Goal: Information Seeking & Learning: Compare options

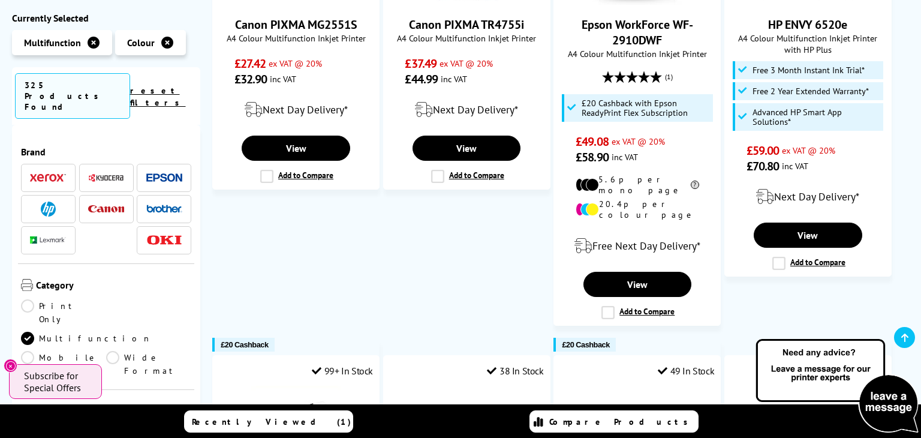
scroll to position [373, 0]
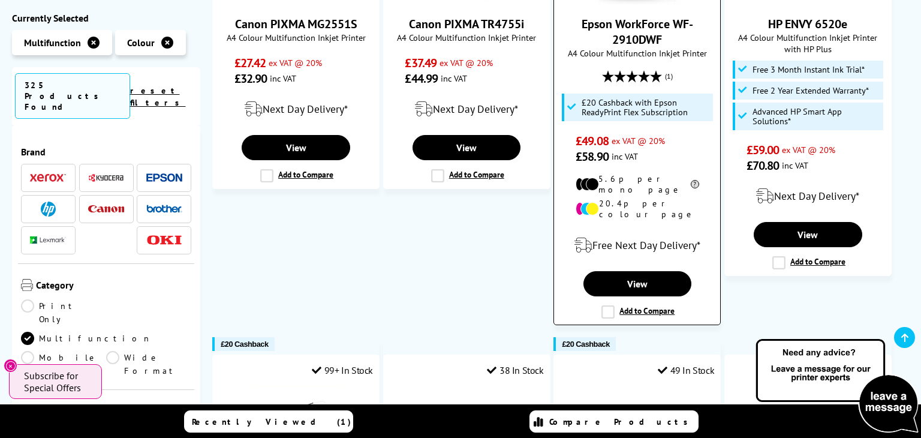
click at [608, 305] on label "Add to Compare" at bounding box center [637, 311] width 73 height 13
click at [0, 0] on input "Add to Compare" at bounding box center [0, 0] width 0 height 0
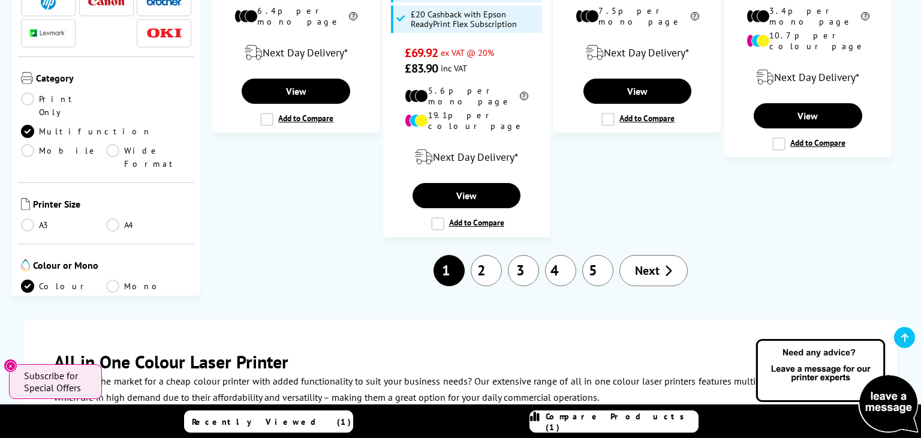
scroll to position [1427, 0]
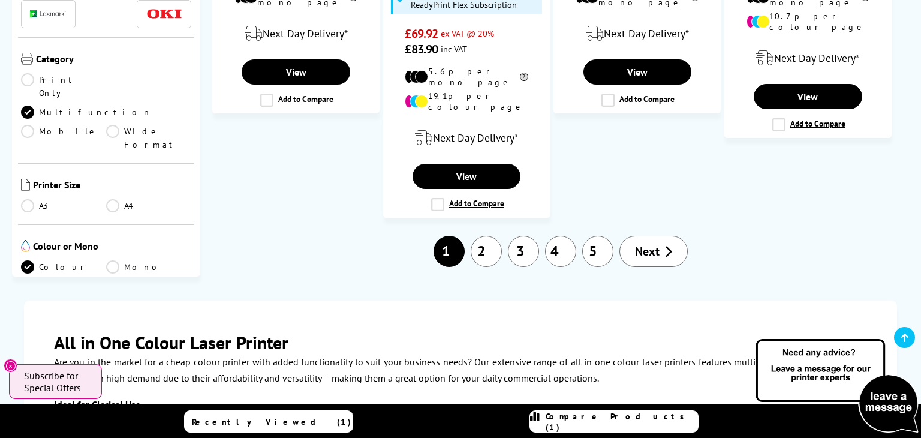
click at [486, 236] on link "2" at bounding box center [486, 251] width 31 height 31
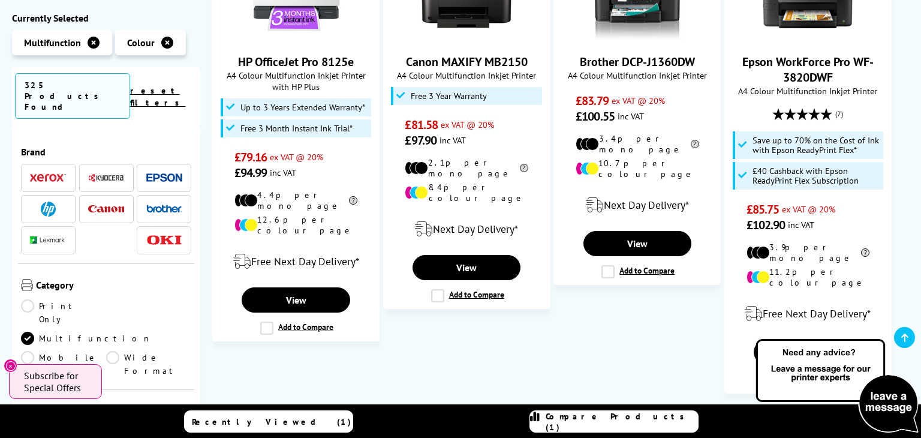
scroll to position [339, 0]
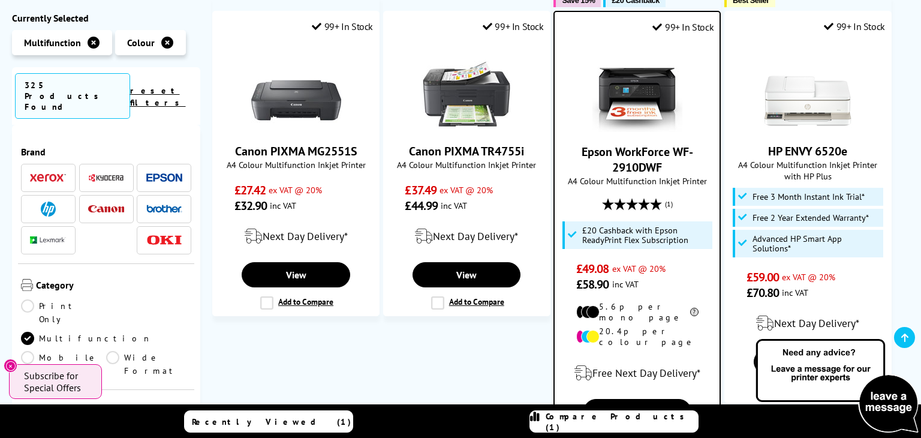
scroll to position [247, 0]
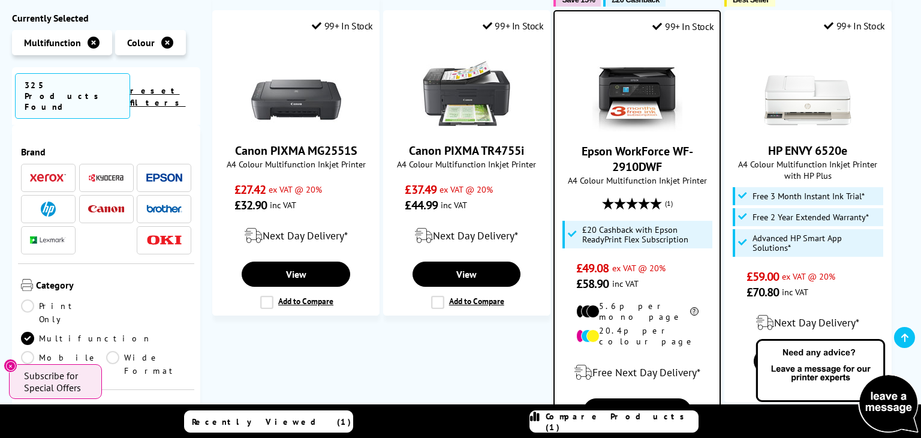
click at [632, 163] on link "Epson WorkForce WF-2910DWF" at bounding box center [636, 158] width 111 height 31
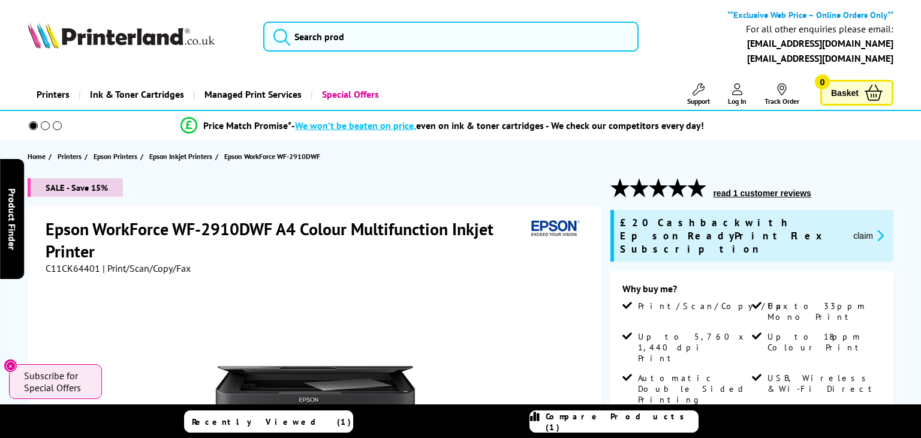
click at [596, 162] on section "Home Printers Epson Printers Epson Inkjet Printers Epson WorkForce WF-2910DWF" at bounding box center [460, 156] width 921 height 32
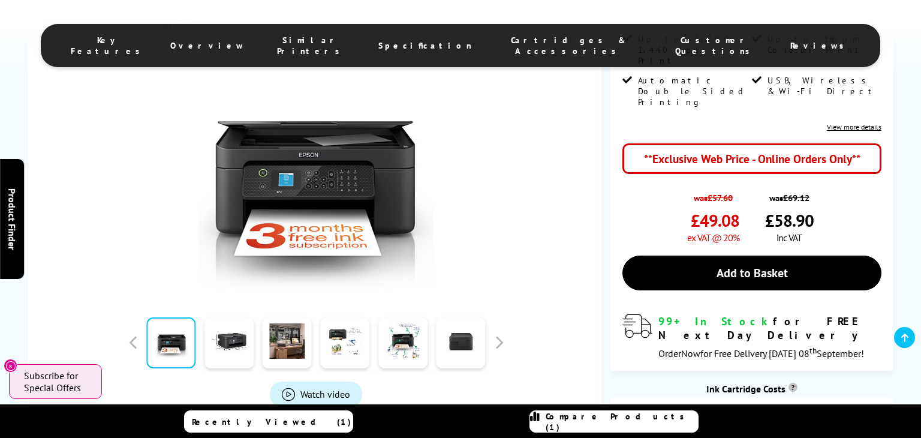
scroll to position [306, 0]
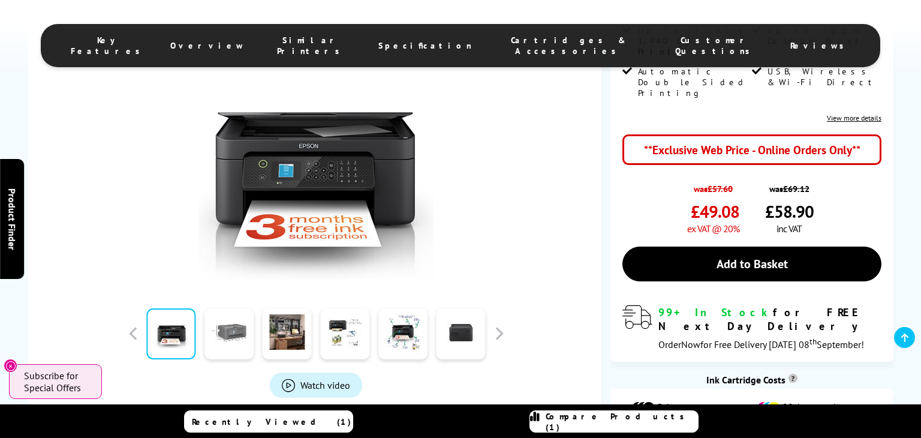
click at [230, 322] on link at bounding box center [228, 333] width 49 height 51
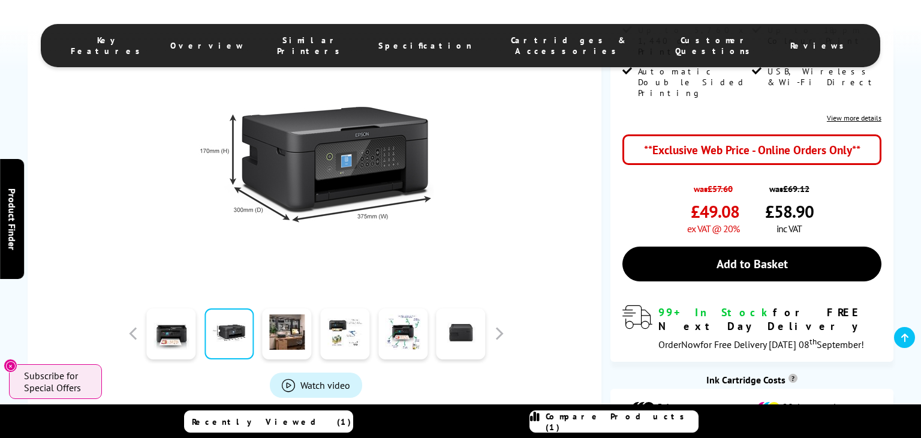
scroll to position [0, 0]
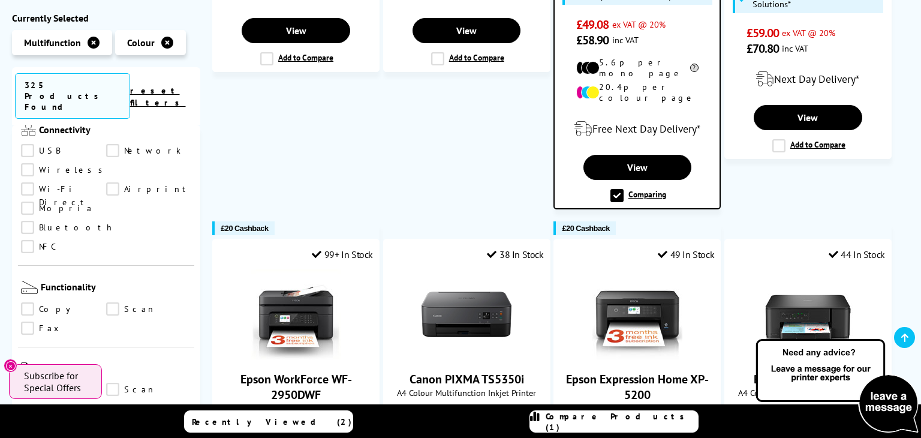
scroll to position [538, 0]
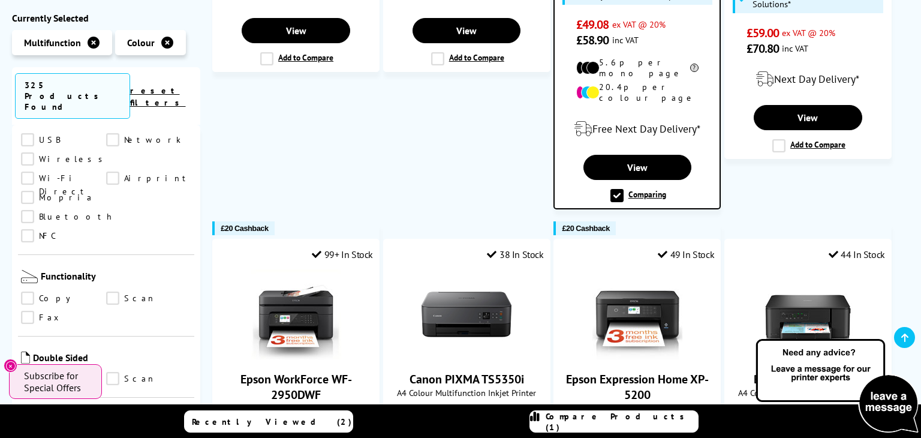
click at [116, 372] on link "Scan" at bounding box center [148, 378] width 85 height 13
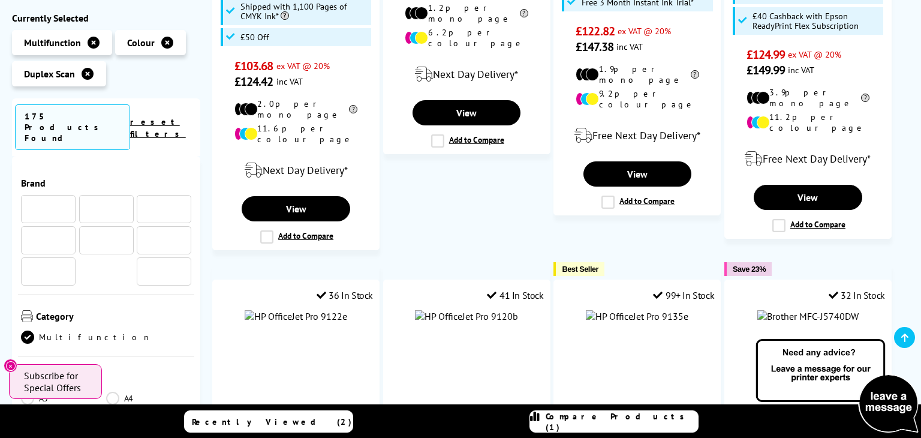
scroll to position [538, 0]
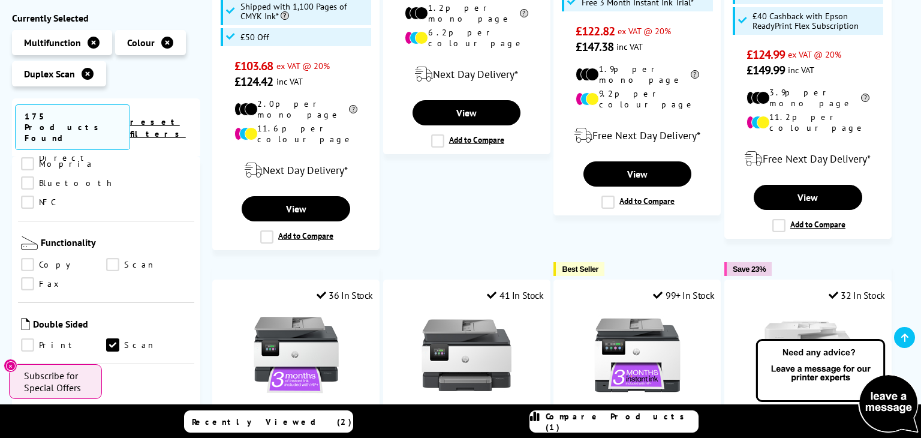
click at [29, 339] on link "Print" at bounding box center [63, 345] width 85 height 13
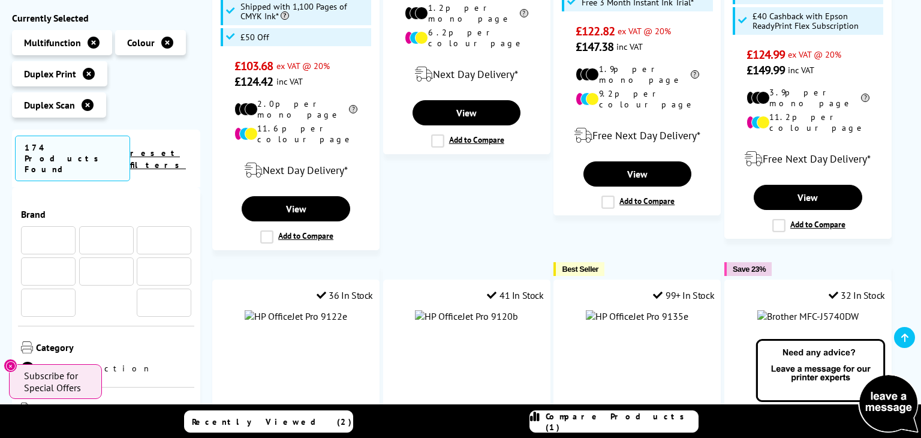
scroll to position [538, 0]
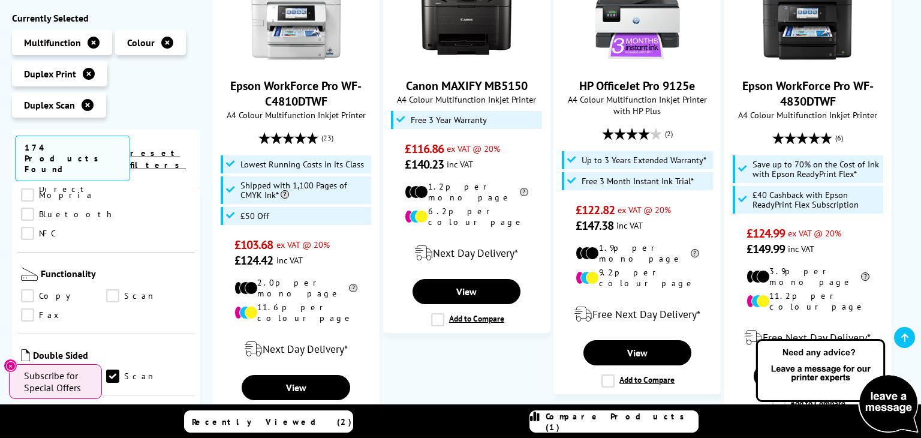
scroll to position [325, 0]
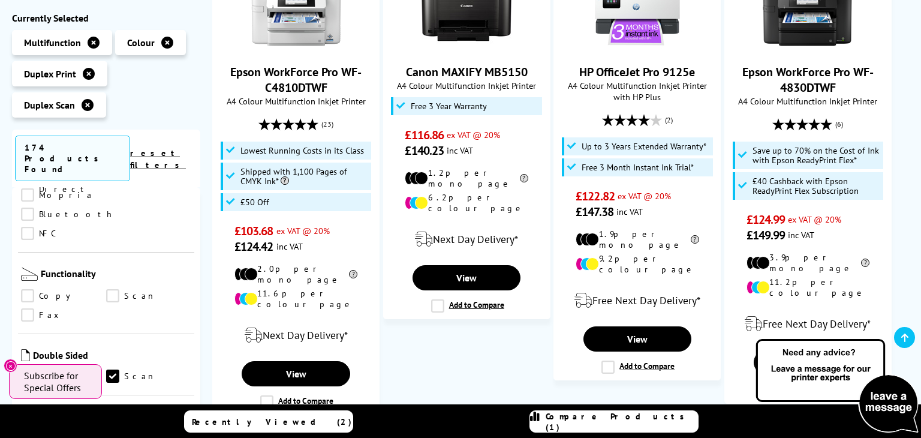
click at [110, 370] on link "Scan" at bounding box center [148, 376] width 85 height 13
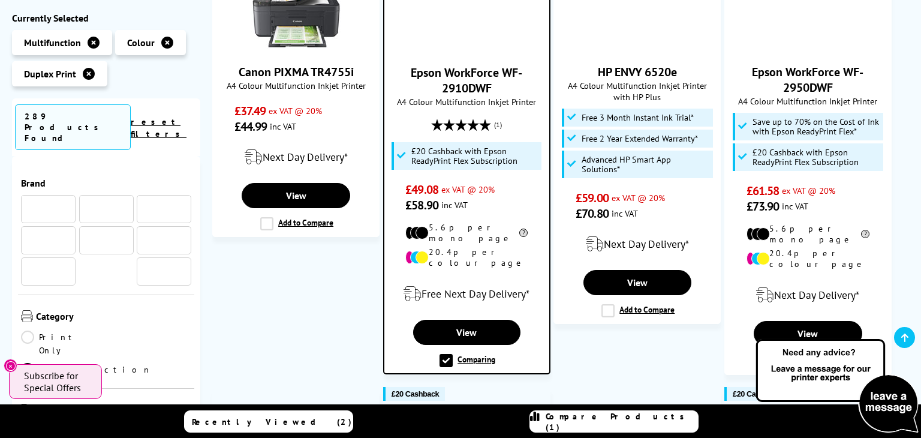
scroll to position [538, 0]
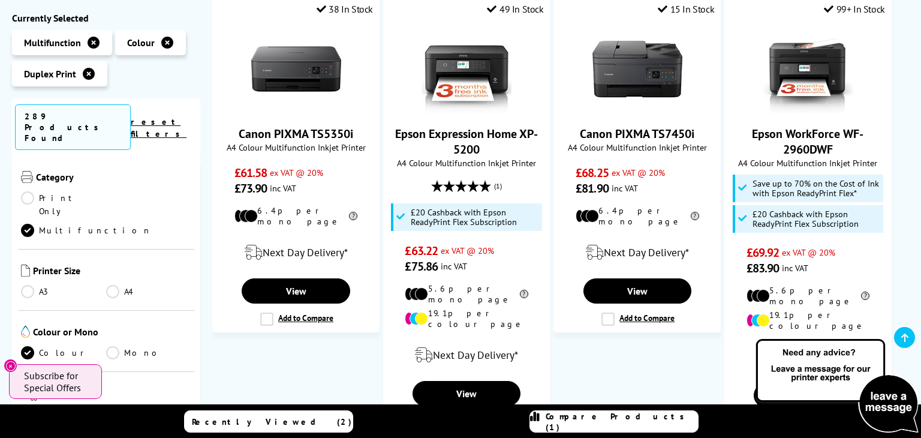
scroll to position [157, 0]
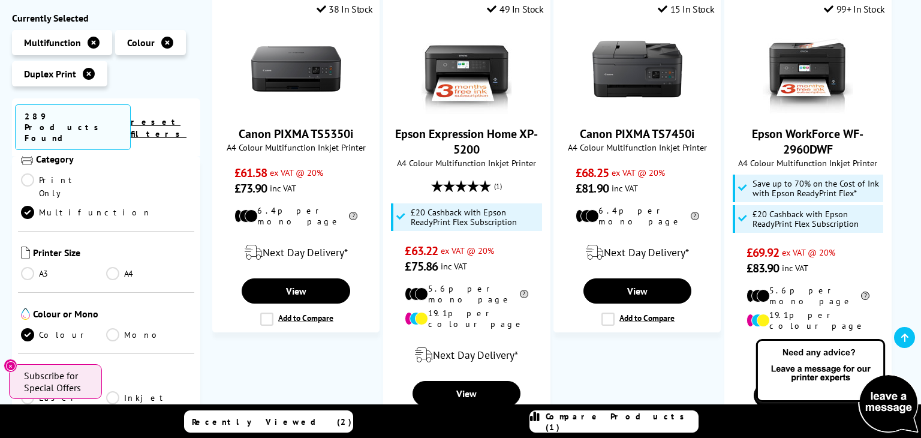
click at [110, 267] on link "A4" at bounding box center [148, 273] width 85 height 13
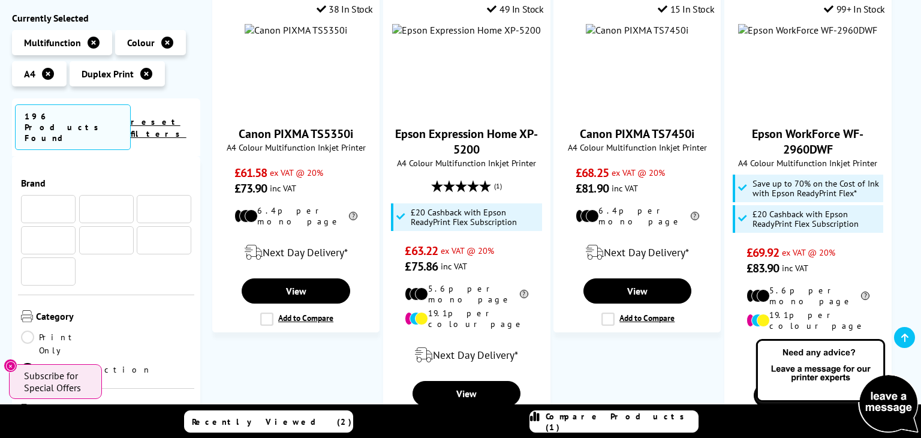
scroll to position [157, 0]
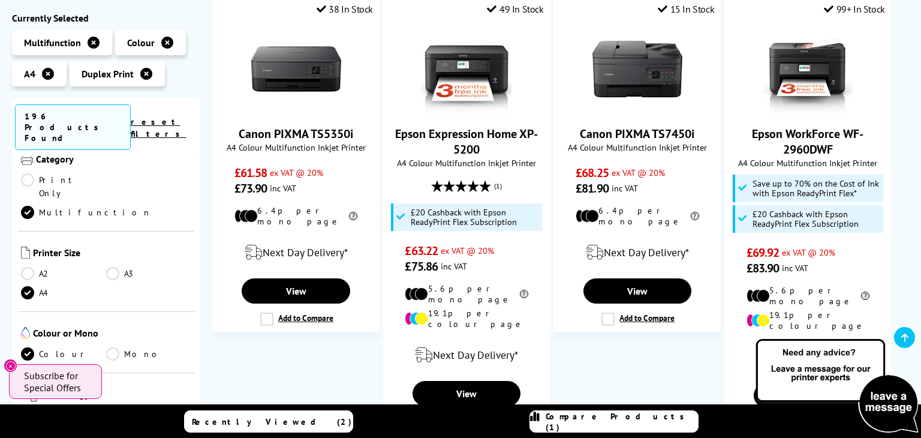
click at [3, 226] on div "Duplex Print A4 Colour Multifunction Printers Currently Selected Multifunction …" at bounding box center [460, 186] width 921 height 1516
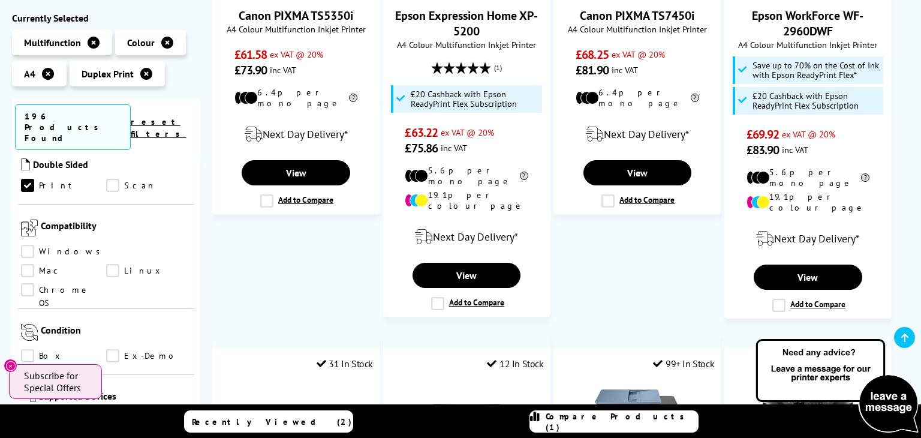
scroll to position [755, 0]
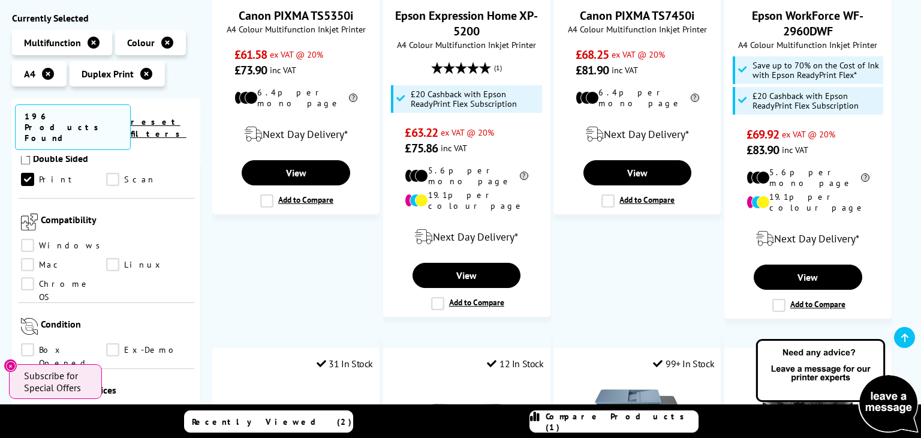
click at [29, 343] on link "Box Opened" at bounding box center [63, 349] width 85 height 13
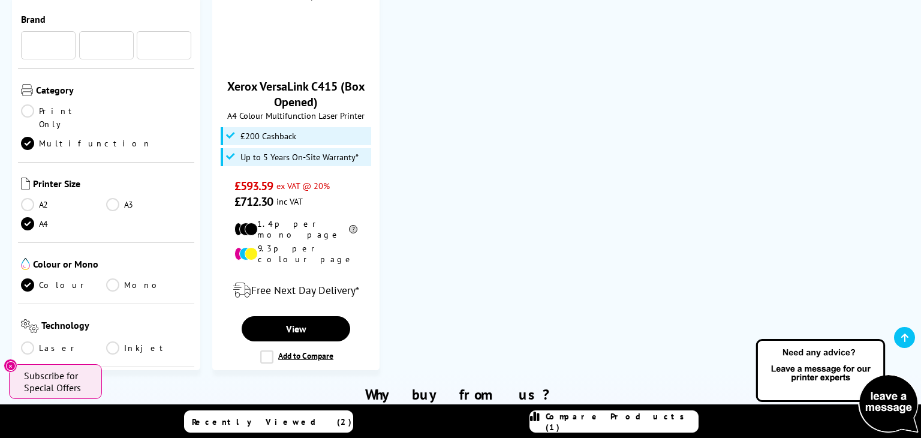
scroll to position [755, 0]
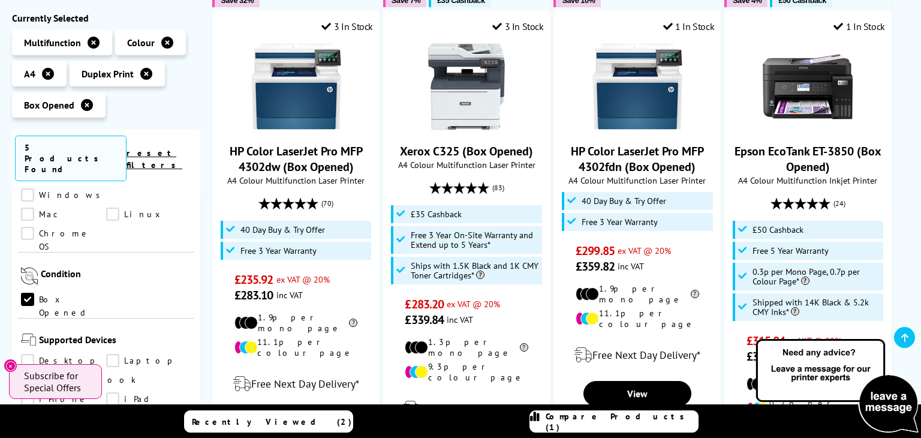
scroll to position [247, 0]
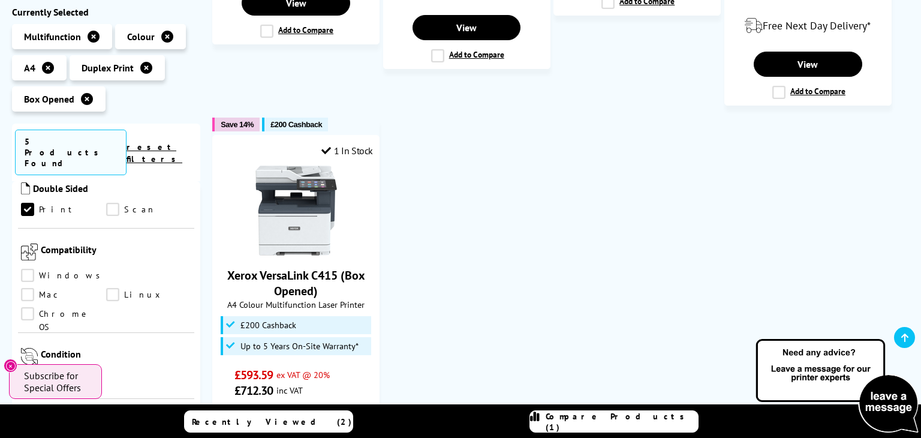
scroll to position [667, 0]
click at [30, 375] on link "Box Opened" at bounding box center [63, 381] width 85 height 13
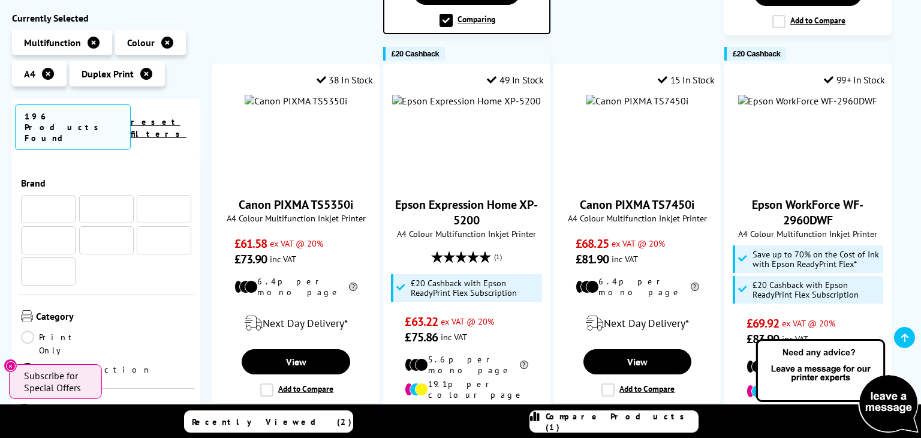
scroll to position [667, 0]
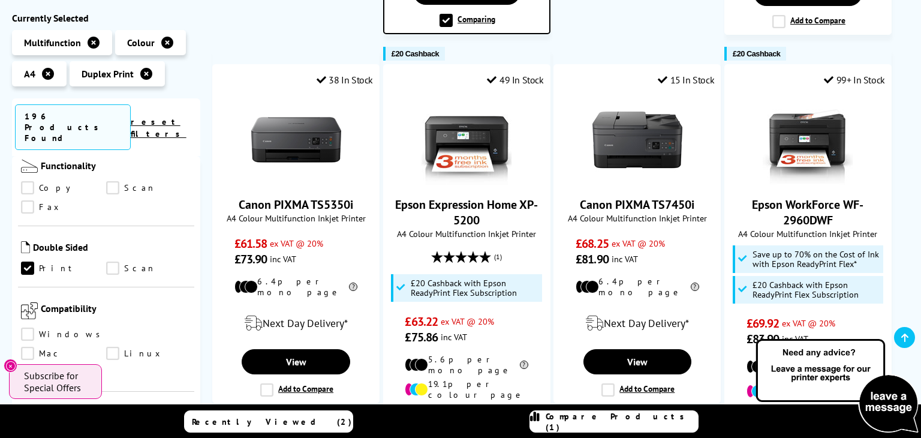
click at [111, 432] on link "Ex-Demo" at bounding box center [148, 438] width 85 height 13
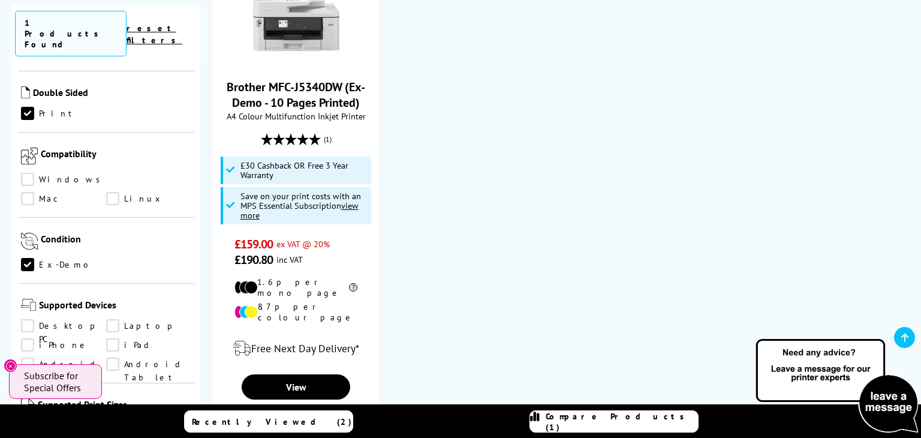
scroll to position [599, 0]
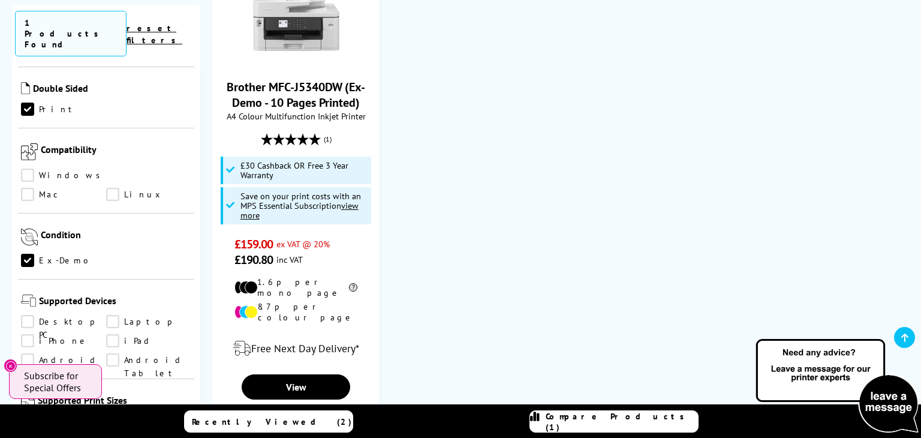
click at [34, 254] on link "Ex-Demo" at bounding box center [63, 260] width 85 height 13
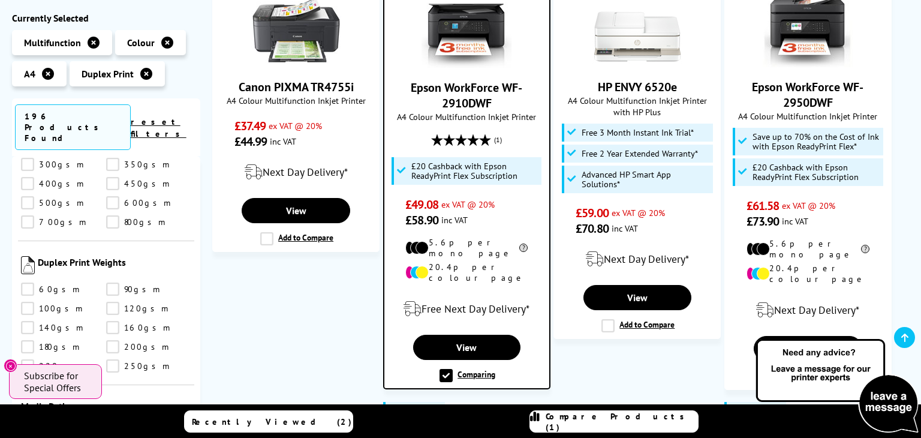
scroll to position [1690, 0]
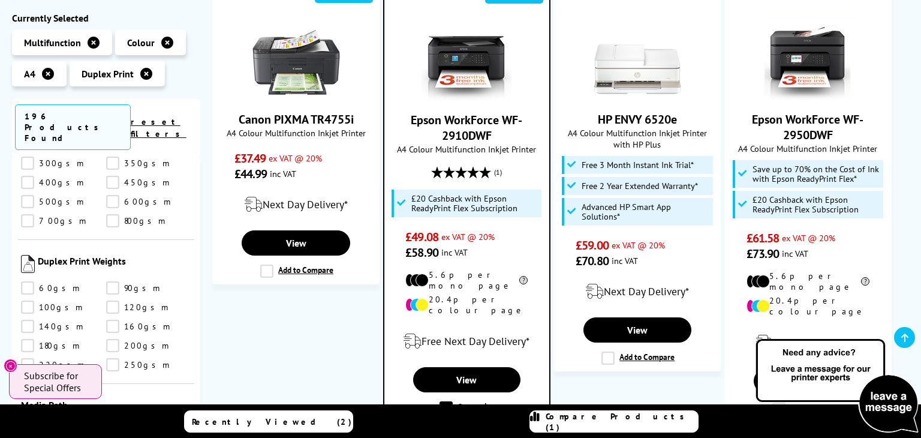
scroll to position [279, 0]
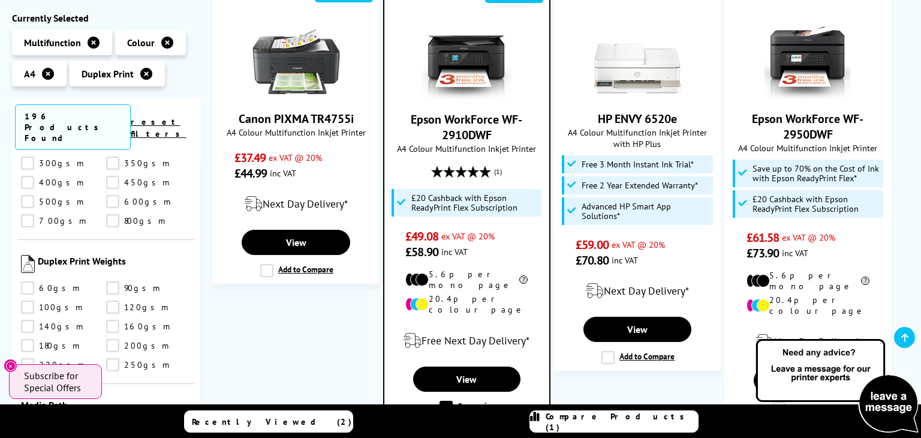
click at [470, 135] on link "Epson WorkForce WF-2910DWF" at bounding box center [466, 126] width 111 height 31
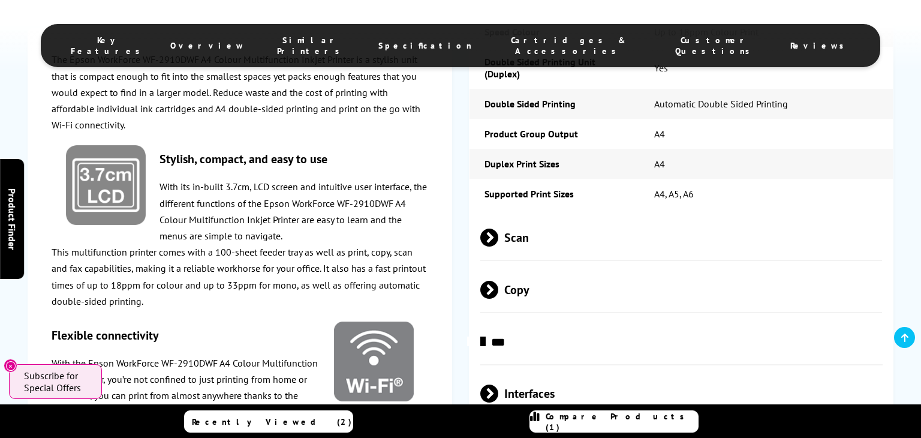
scroll to position [1796, 0]
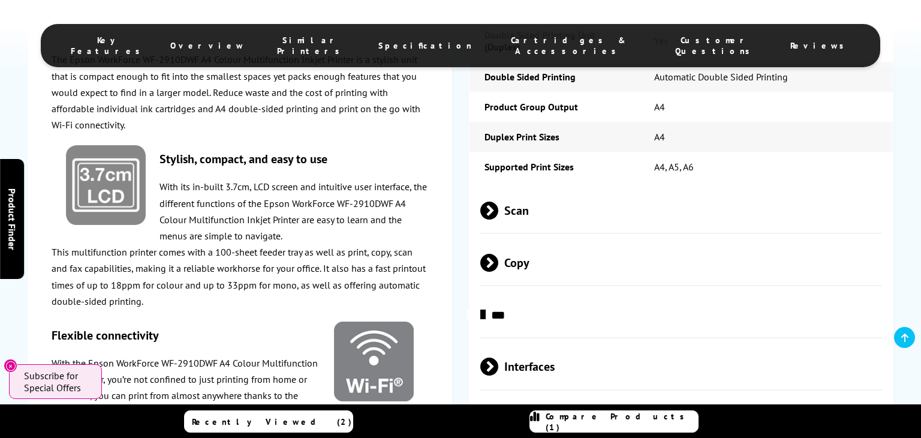
click at [498, 213] on span at bounding box center [498, 210] width 0 height 18
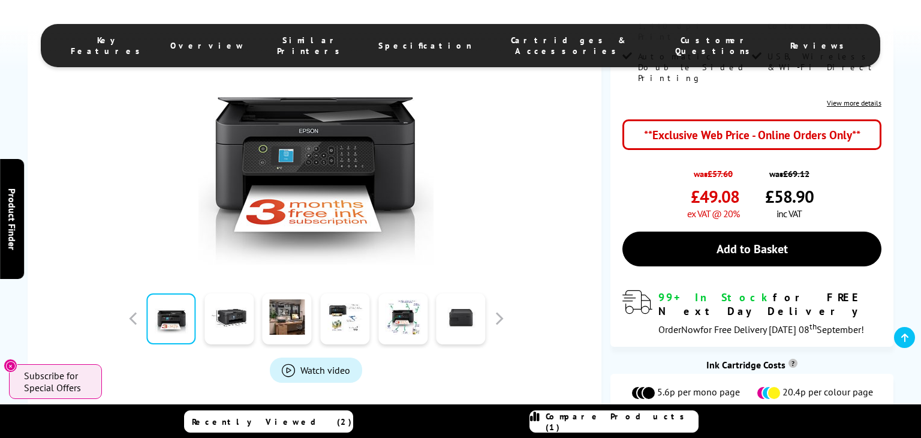
scroll to position [318, 0]
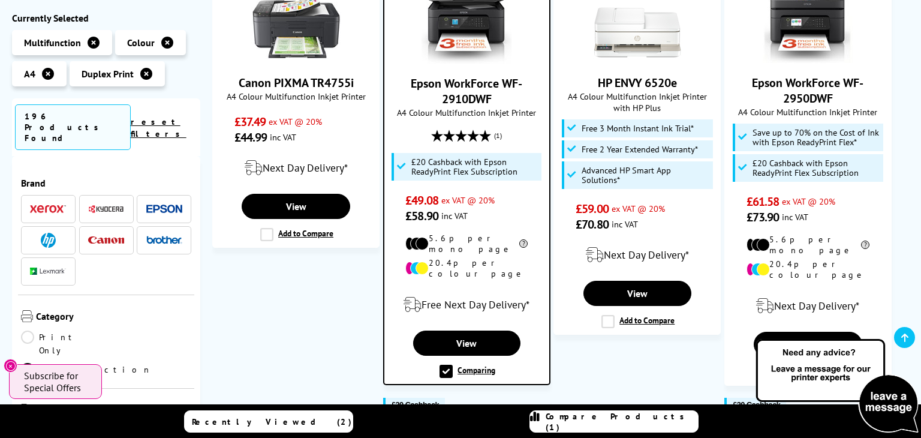
scroll to position [310, 0]
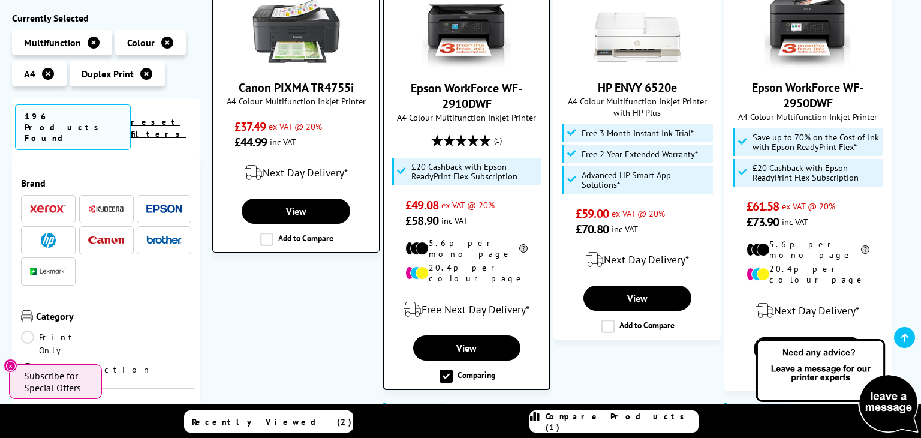
click at [273, 237] on label "Add to Compare" at bounding box center [296, 239] width 73 height 13
click at [0, 0] on input "Add to Compare" at bounding box center [0, 0] width 0 height 0
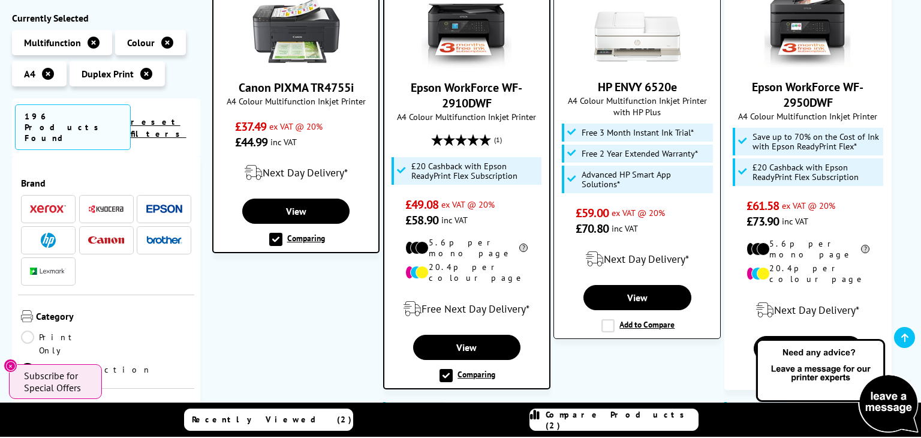
scroll to position [388, 0]
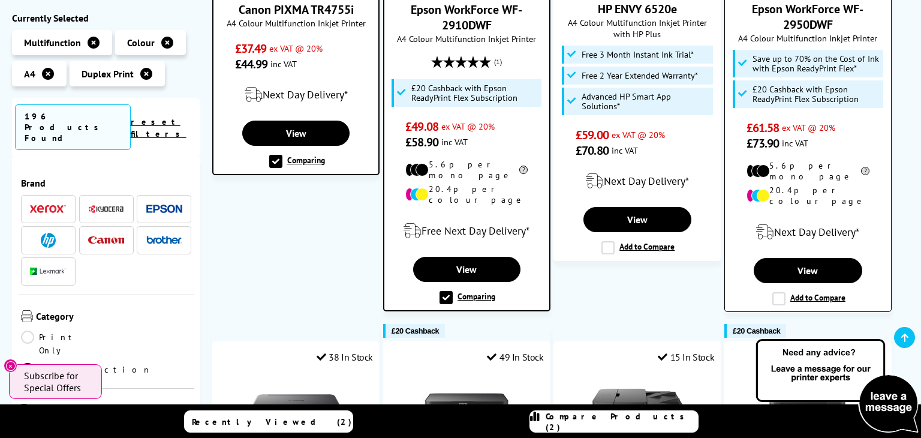
click at [782, 292] on label "Add to Compare" at bounding box center [808, 298] width 73 height 13
click at [0, 0] on input "Add to Compare" at bounding box center [0, 0] width 0 height 0
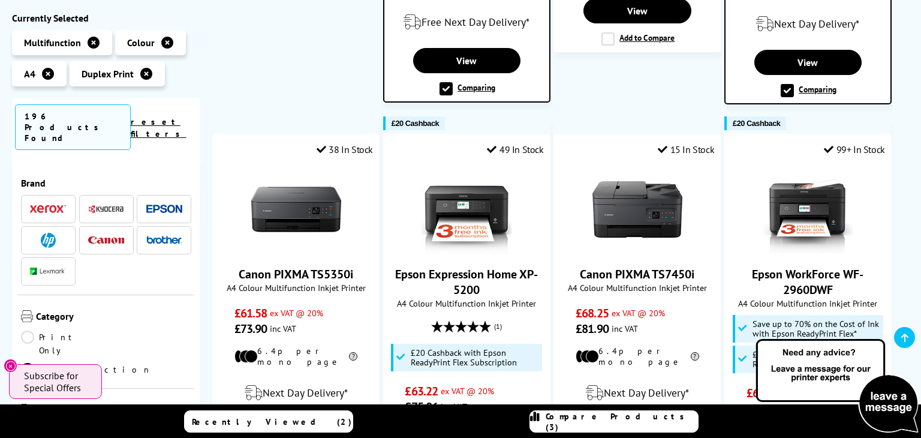
scroll to position [599, 0]
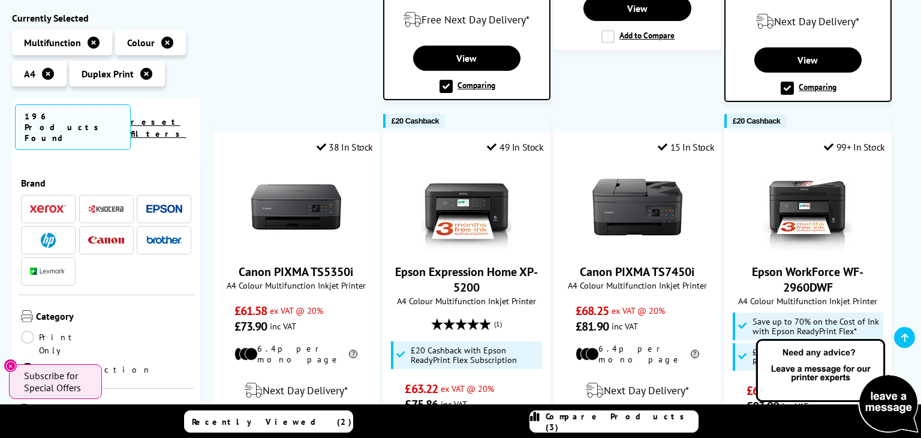
click at [206, 248] on div "Popularity Rating Price - Low to High Price - High to Low Running Costs - Low t…" at bounding box center [554, 339] width 708 height 1483
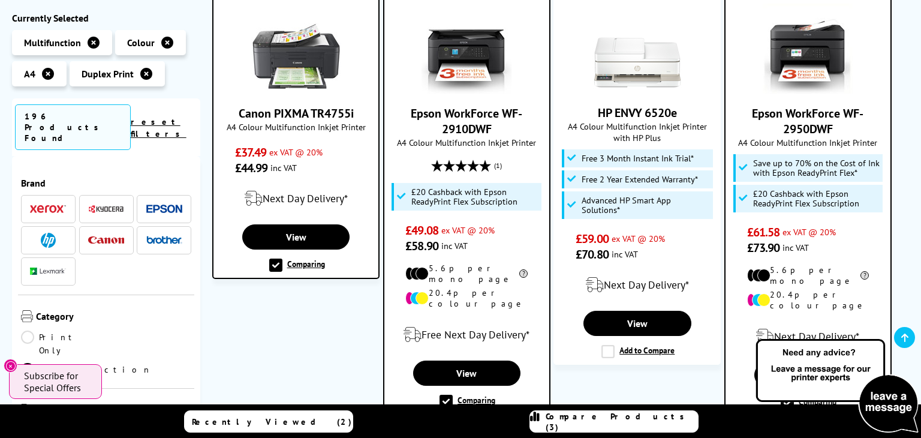
scroll to position [285, 0]
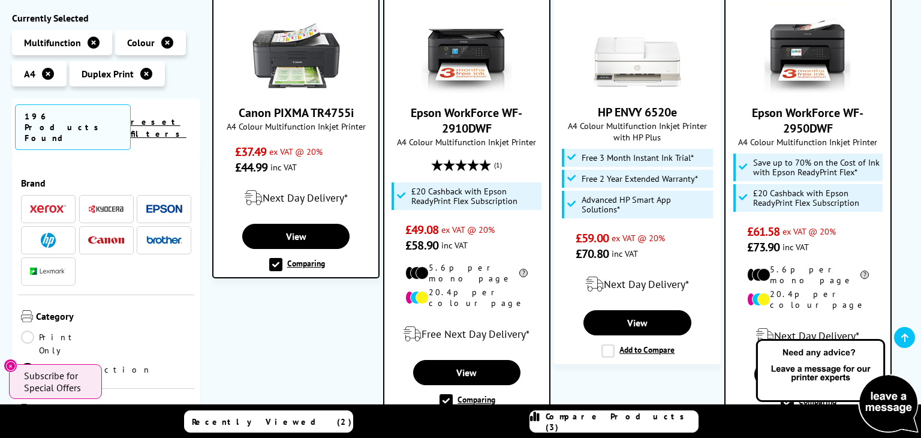
click at [620, 424] on span "Compare Products (3)" at bounding box center [621, 422] width 152 height 22
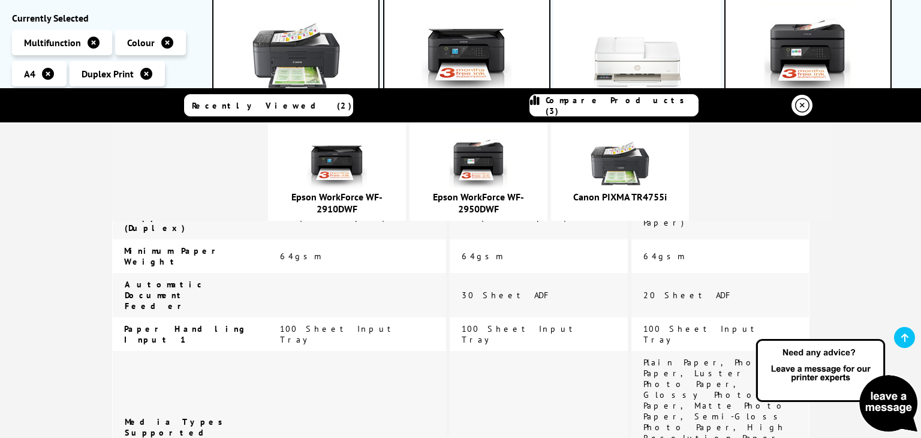
scroll to position [2339, 0]
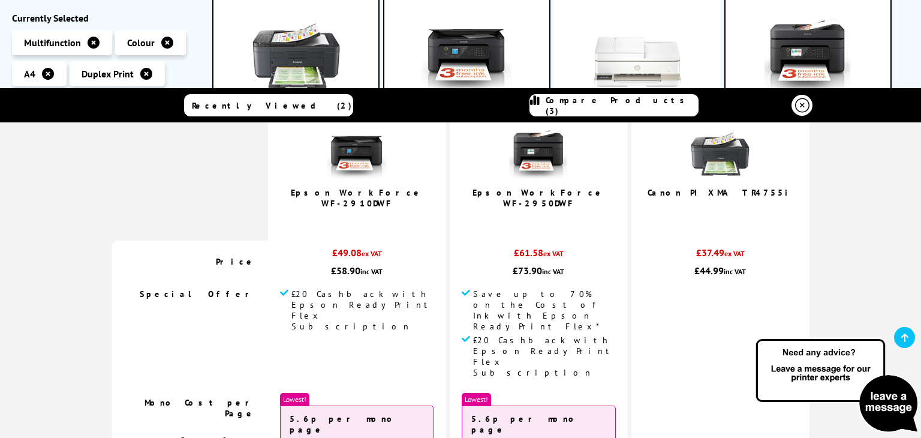
scroll to position [0, 0]
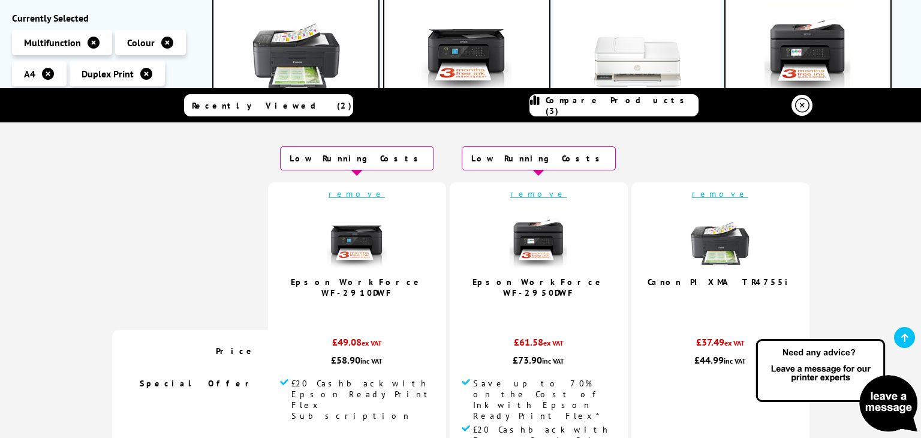
click at [337, 244] on td "remove Epson WorkForce WF-2910DWF 4.5 / 5" at bounding box center [357, 255] width 178 height 147
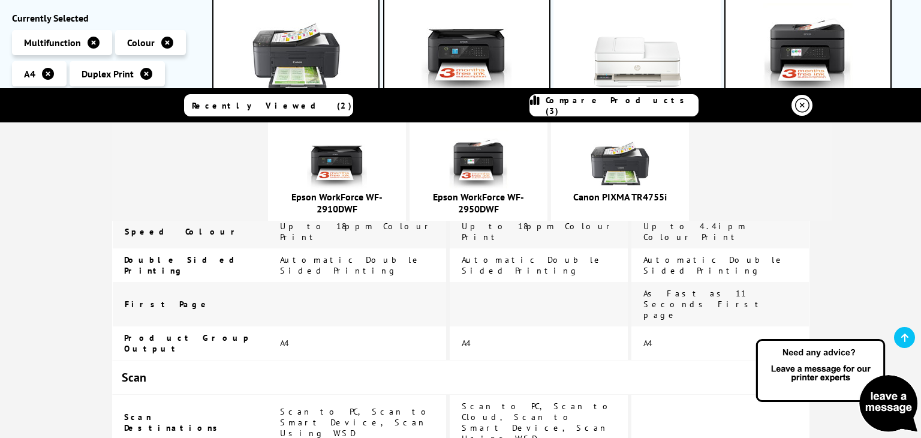
scroll to position [714, 0]
